Goal: Transaction & Acquisition: Purchase product/service

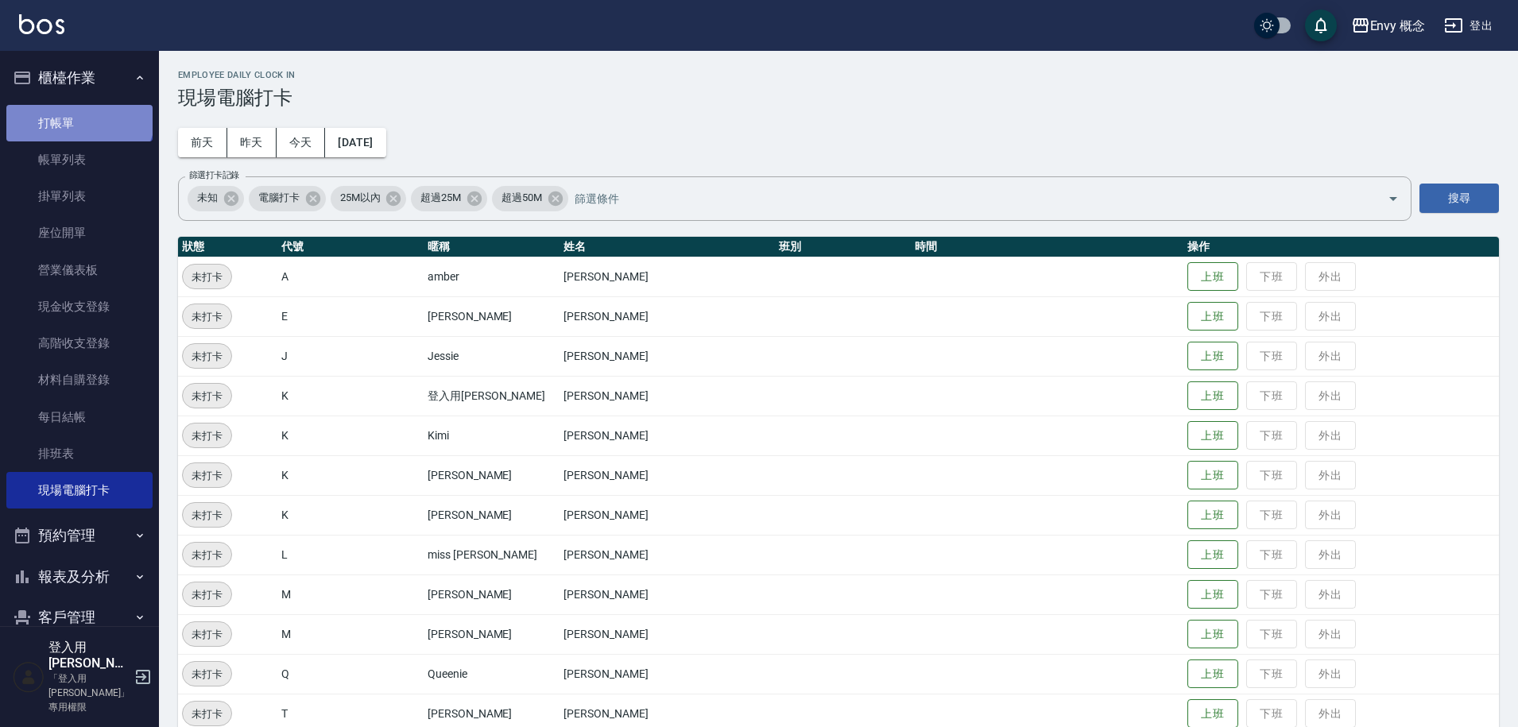
click at [78, 113] on link "打帳單" at bounding box center [79, 123] width 146 height 37
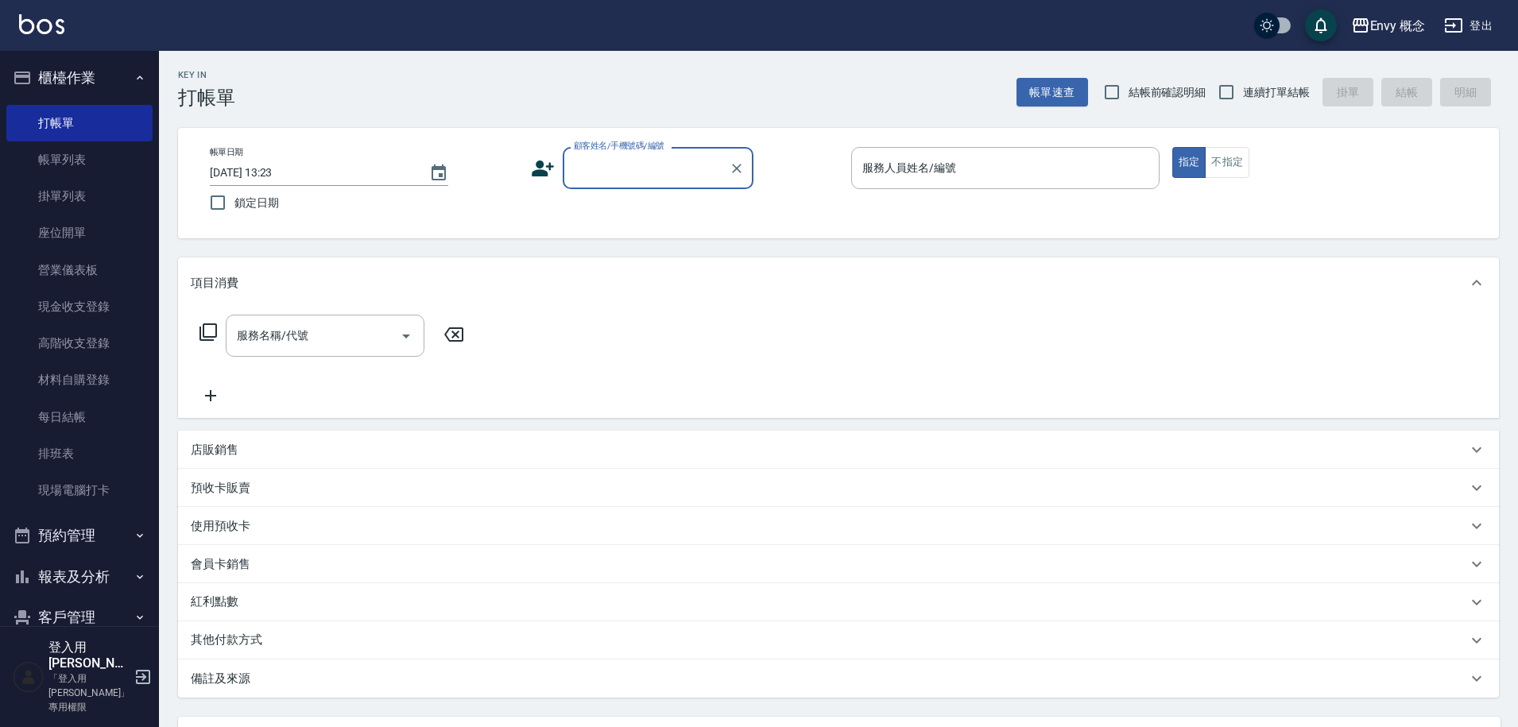
click at [587, 172] on input "顧客姓名/手機號碼/編號" at bounding box center [646, 168] width 153 height 28
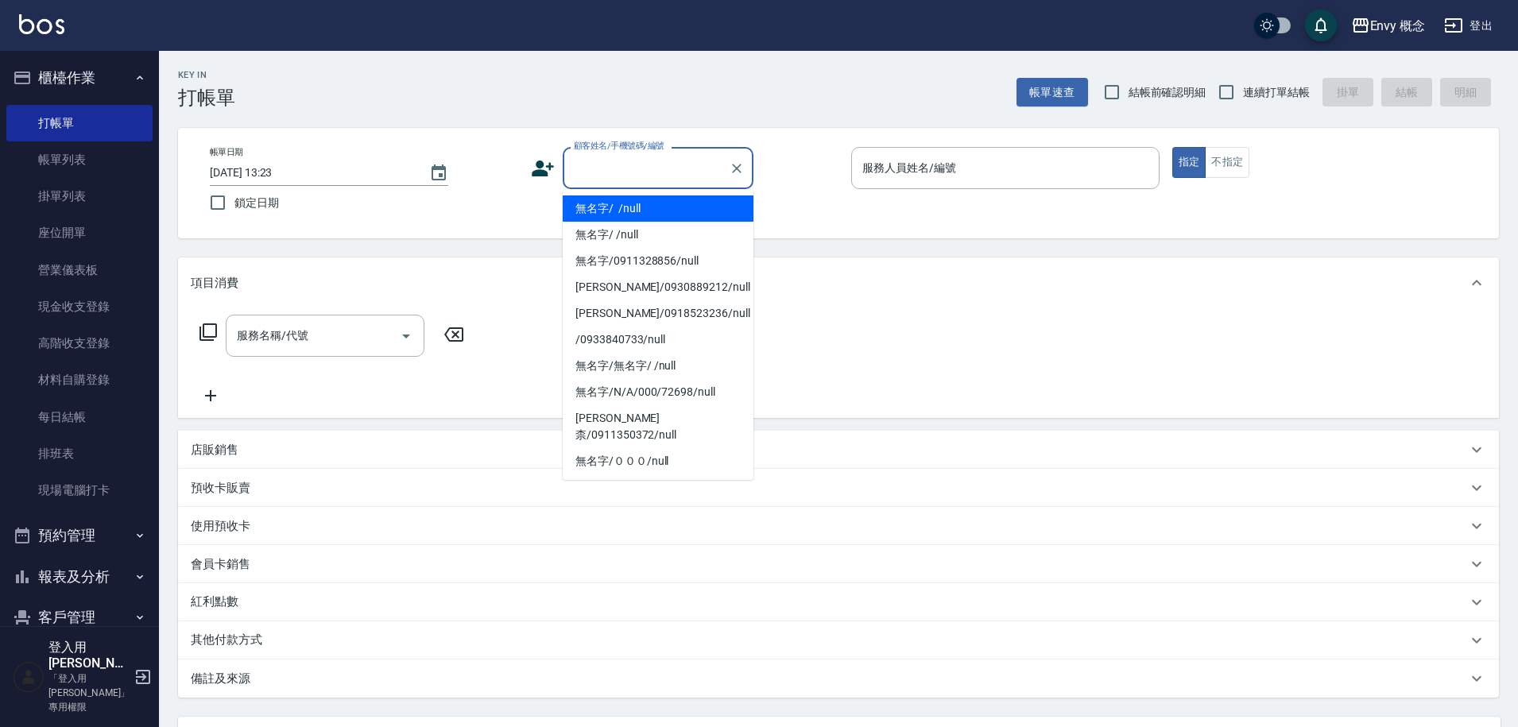
click at [596, 205] on li "無名字/ /null" at bounding box center [658, 209] width 191 height 26
type input "無名字/ /null"
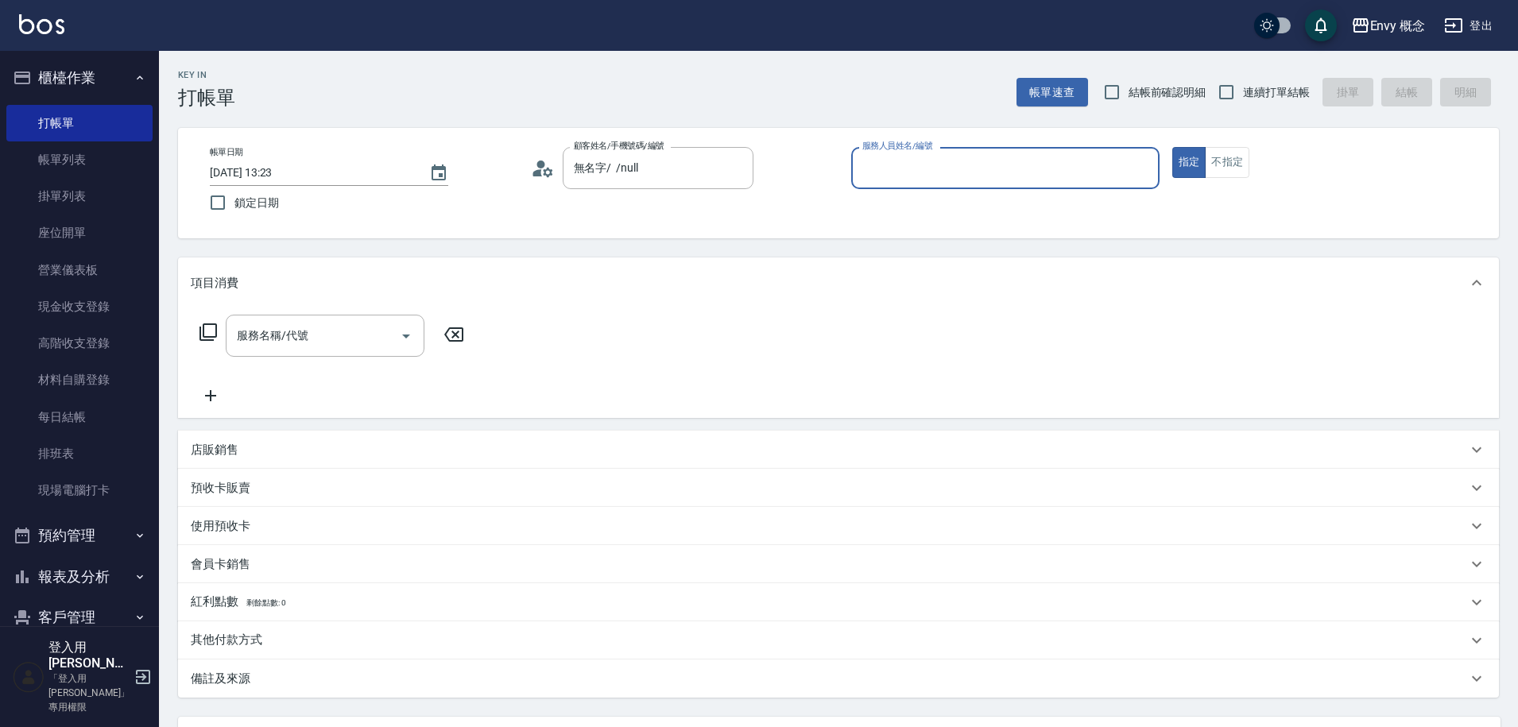
click at [922, 182] on div "服務人員姓名/編號" at bounding box center [1005, 168] width 308 height 42
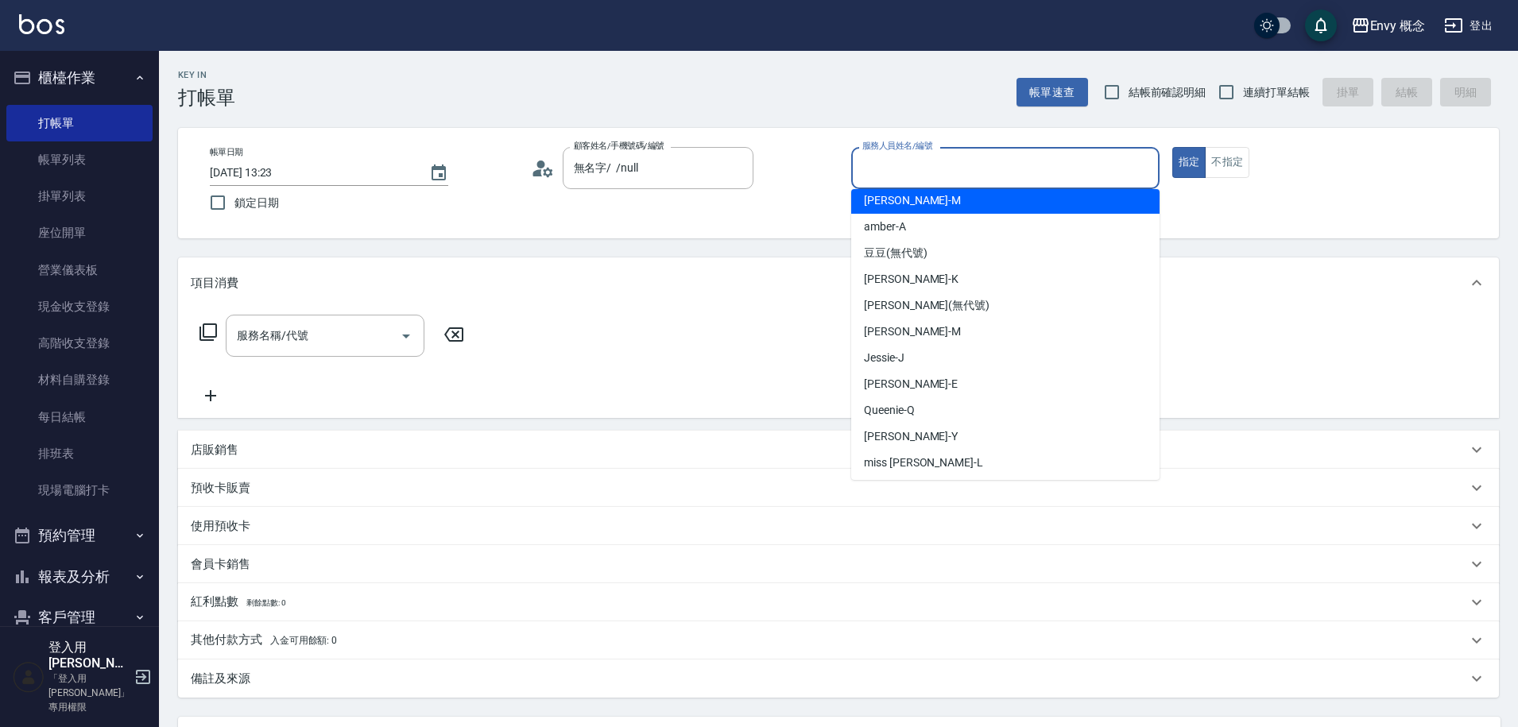
scroll to position [141, 0]
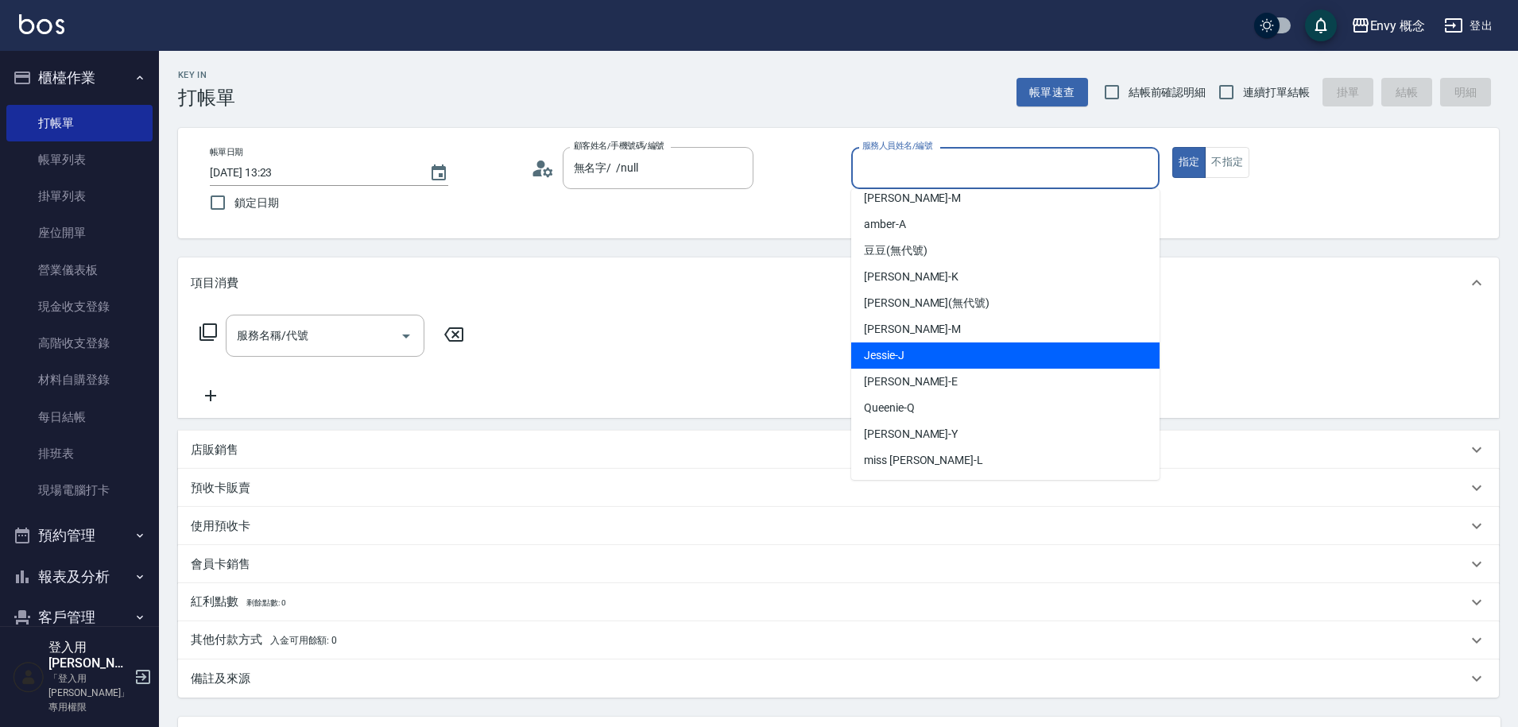
click at [902, 359] on span "[PERSON_NAME]" at bounding box center [884, 355] width 41 height 17
type input "[PERSON_NAME]"
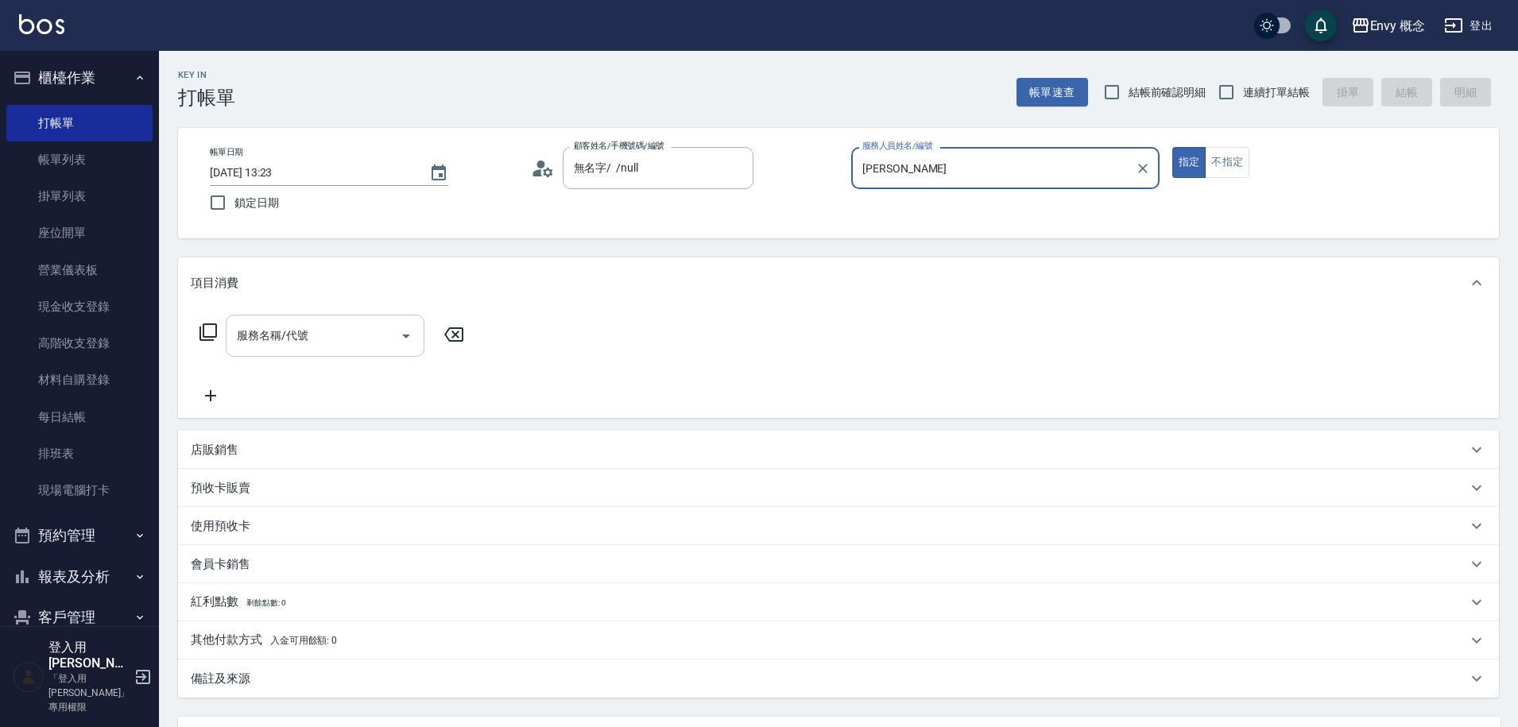
click at [308, 350] on div "服務名稱/代號" at bounding box center [325, 336] width 199 height 42
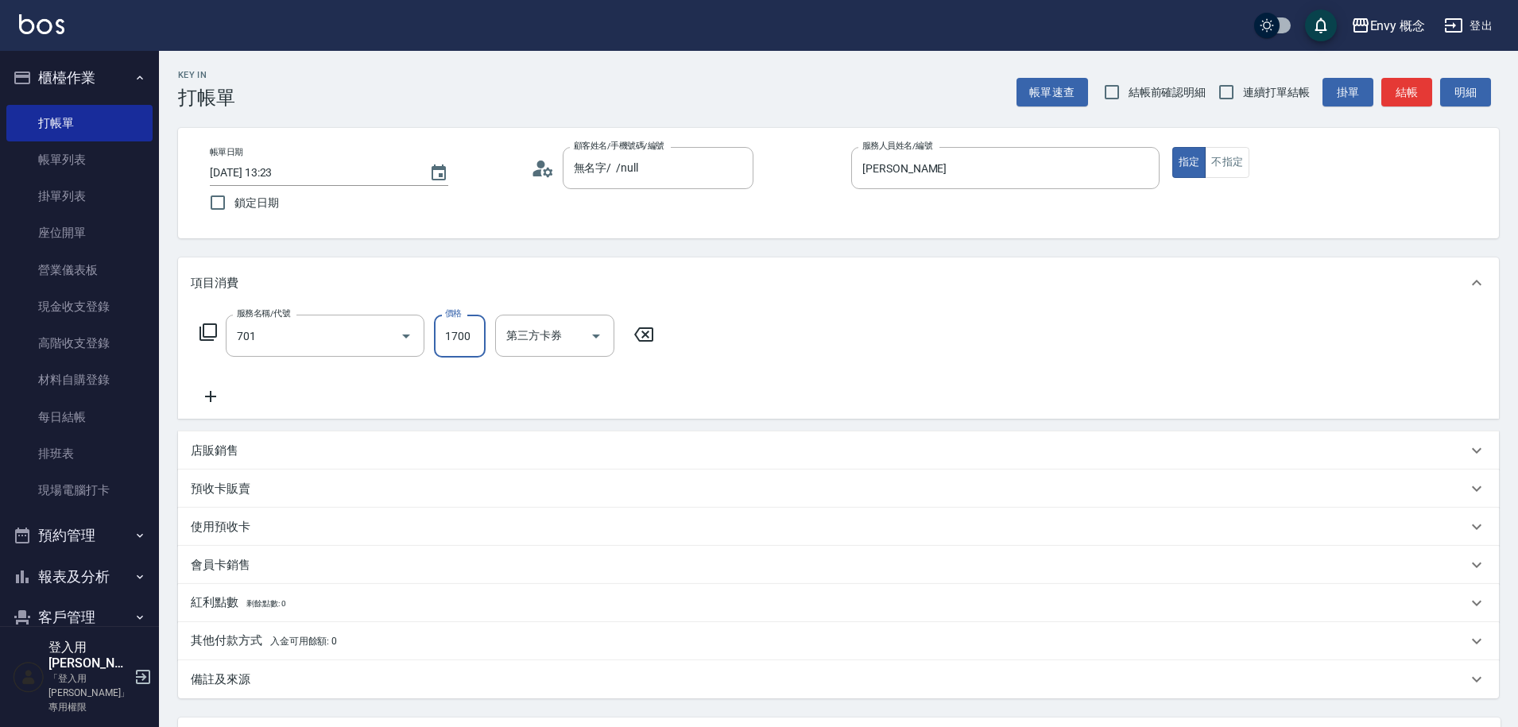
type input "701 染髮(701)"
type input "3350"
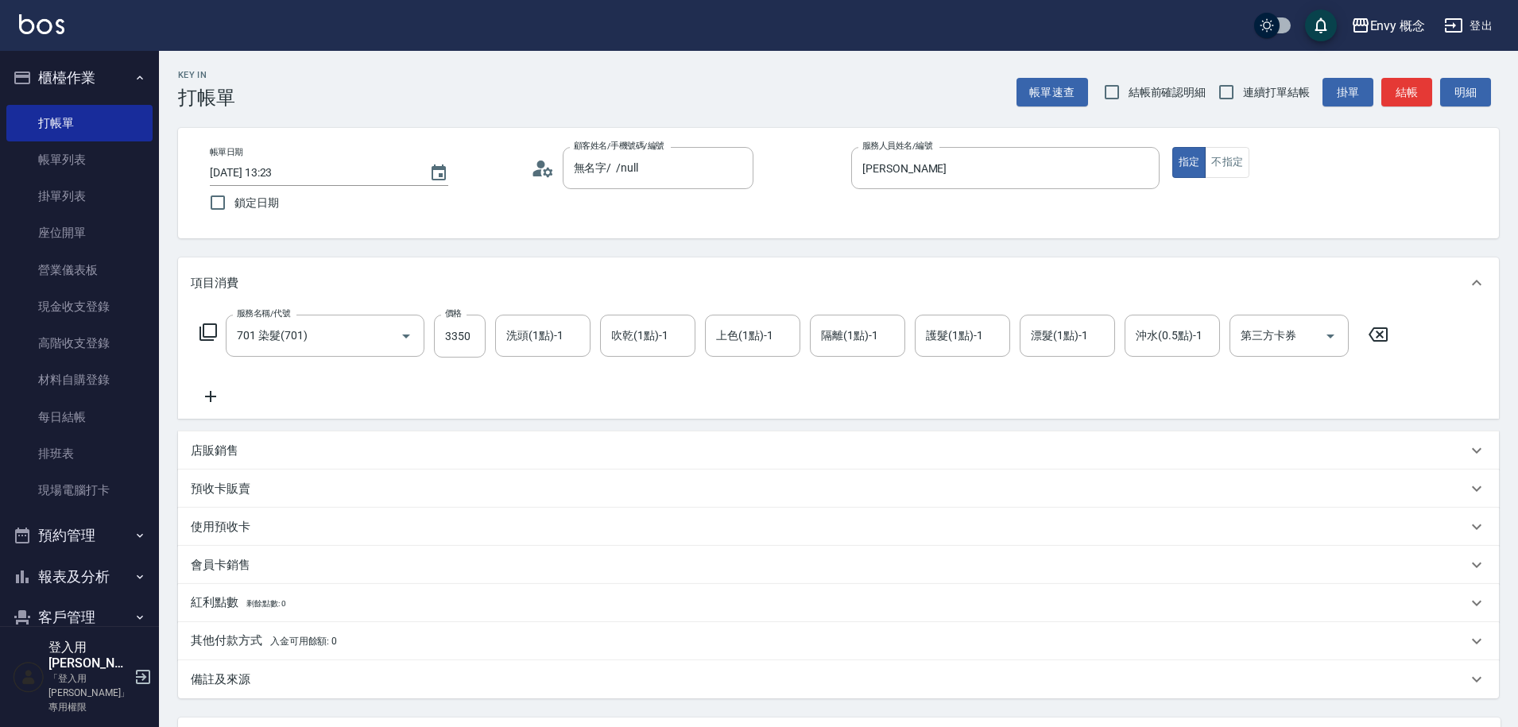
click at [377, 637] on div "其他付款方式 入金可用餘額: 0" at bounding box center [829, 641] width 1277 height 17
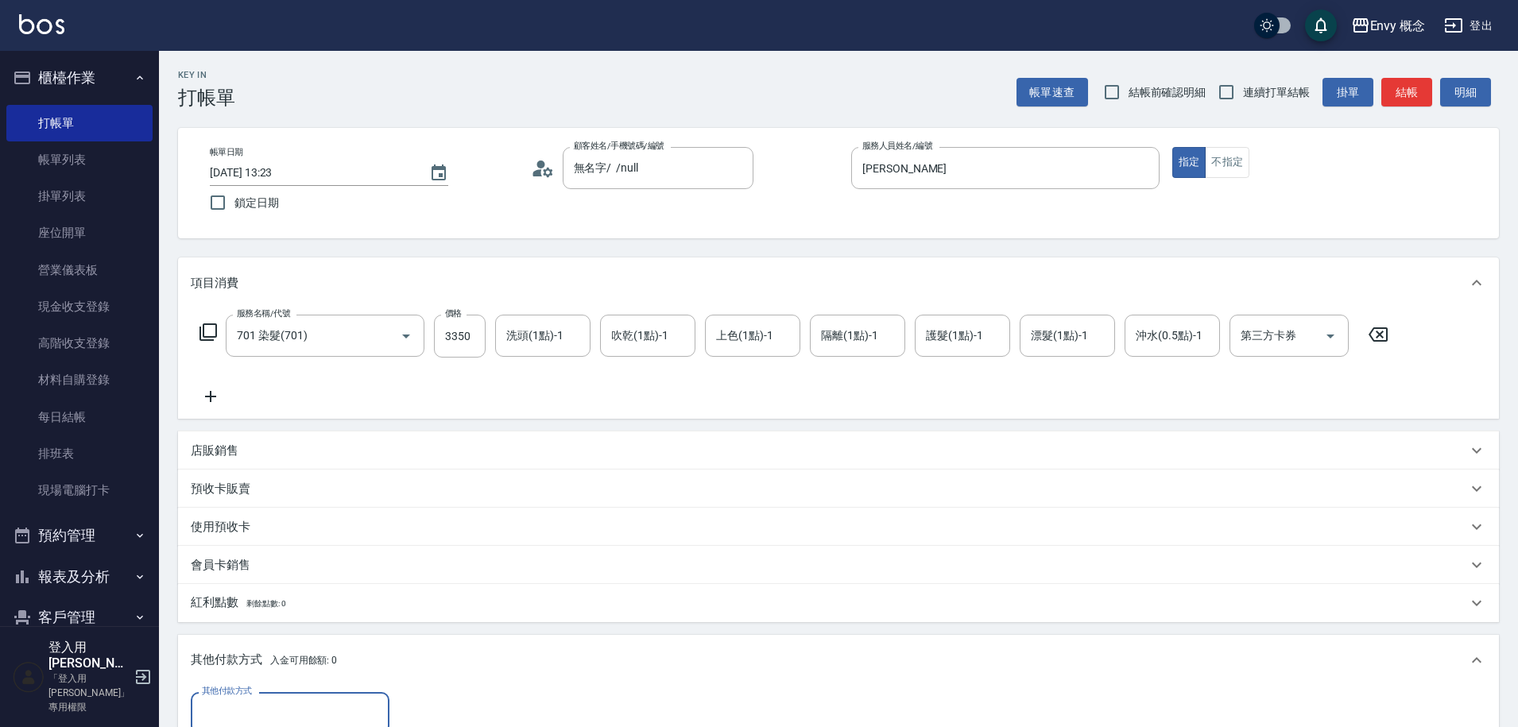
scroll to position [0, 0]
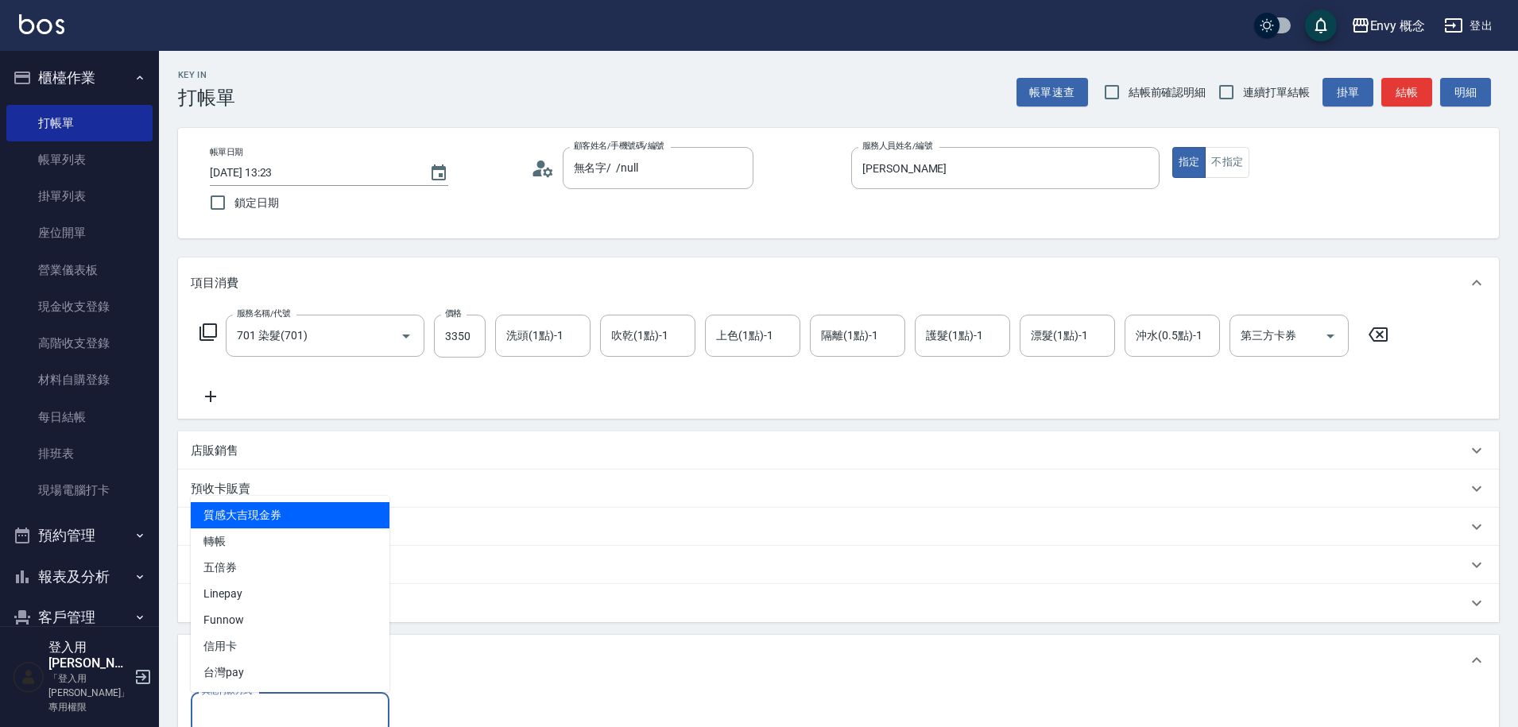
click at [258, 711] on input "其他付款方式" at bounding box center [290, 714] width 184 height 28
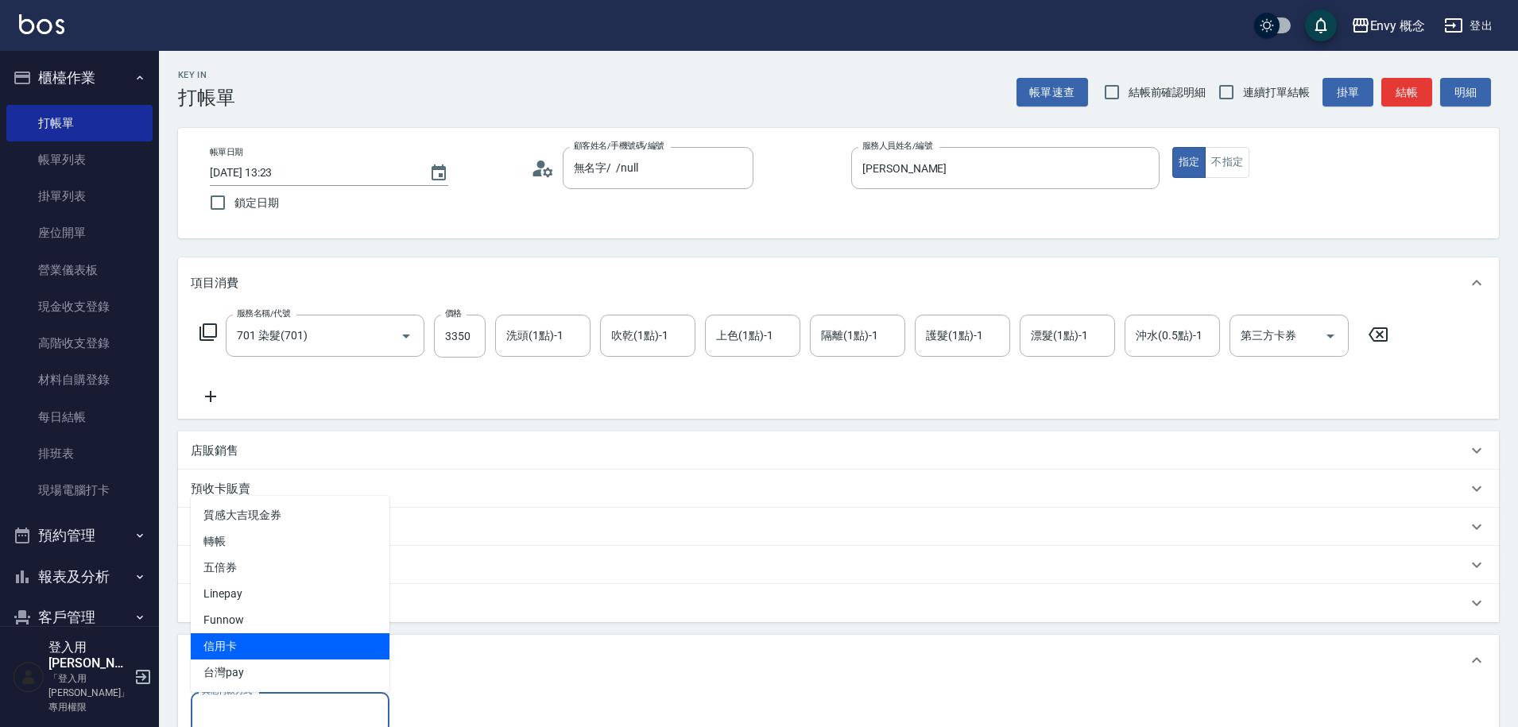
click at [276, 641] on span "信用卡" at bounding box center [290, 647] width 199 height 26
type input "信用卡"
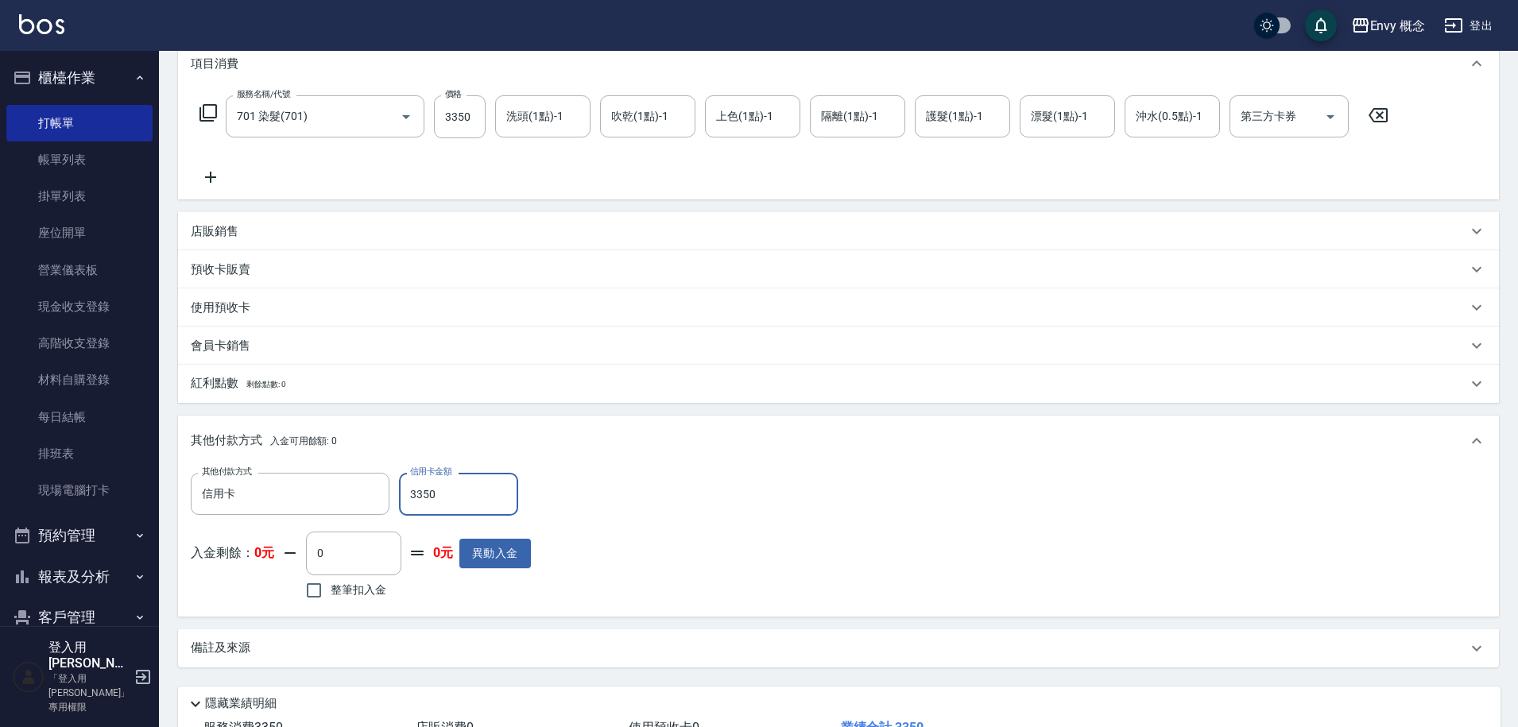
scroll to position [339, 0]
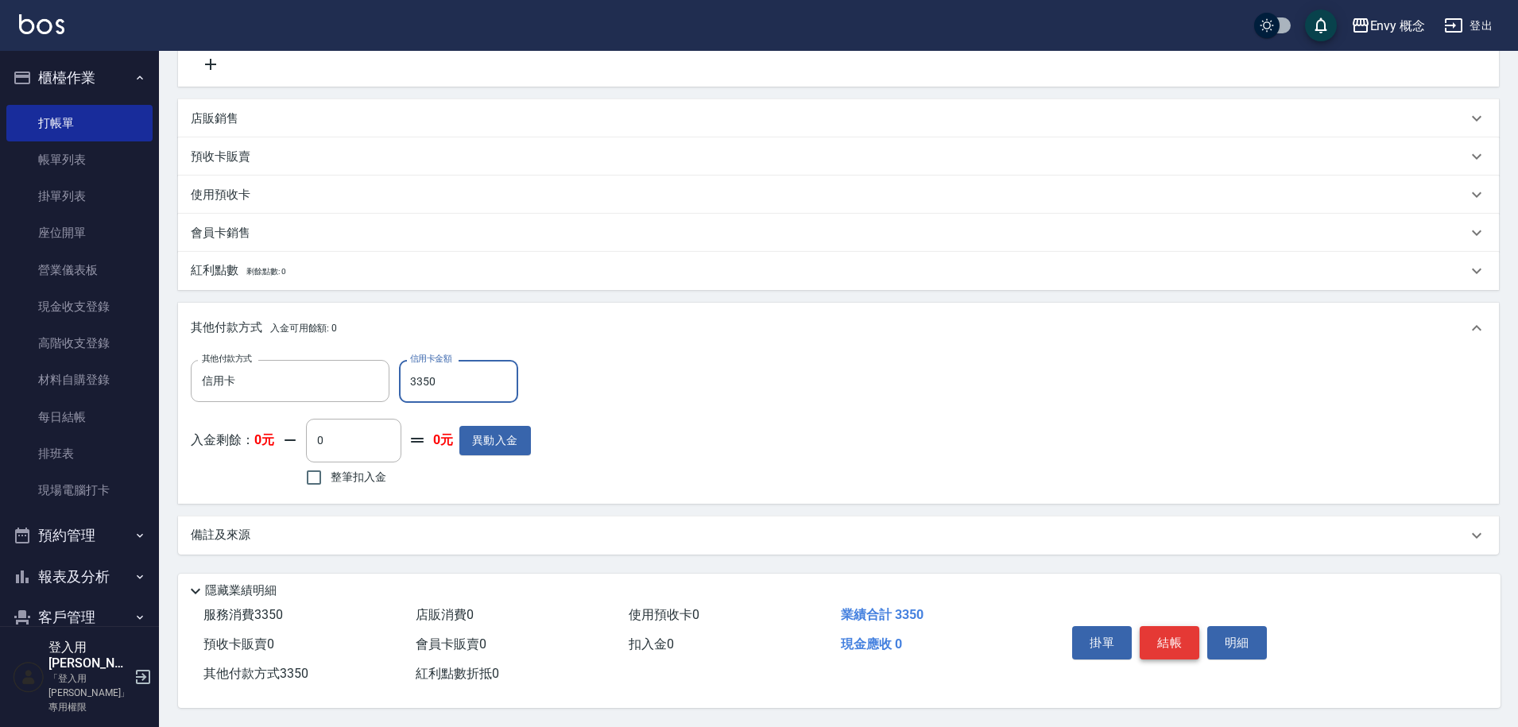
type input "3350"
click at [1169, 634] on button "結帳" at bounding box center [1170, 642] width 60 height 33
